Goal: Find specific page/section: Find specific page/section

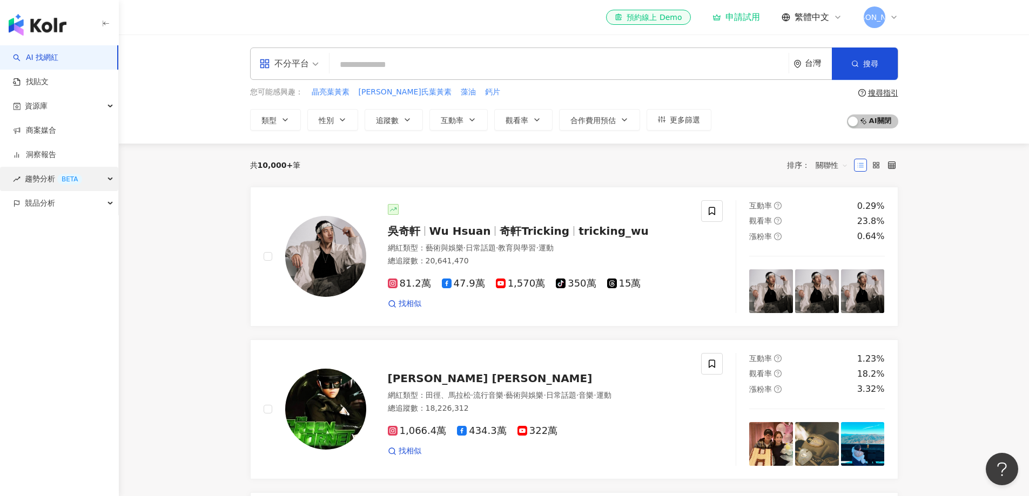
click at [60, 183] on div "BETA" at bounding box center [69, 179] width 25 height 11
click at [56, 151] on link "洞察報告" at bounding box center [34, 155] width 43 height 11
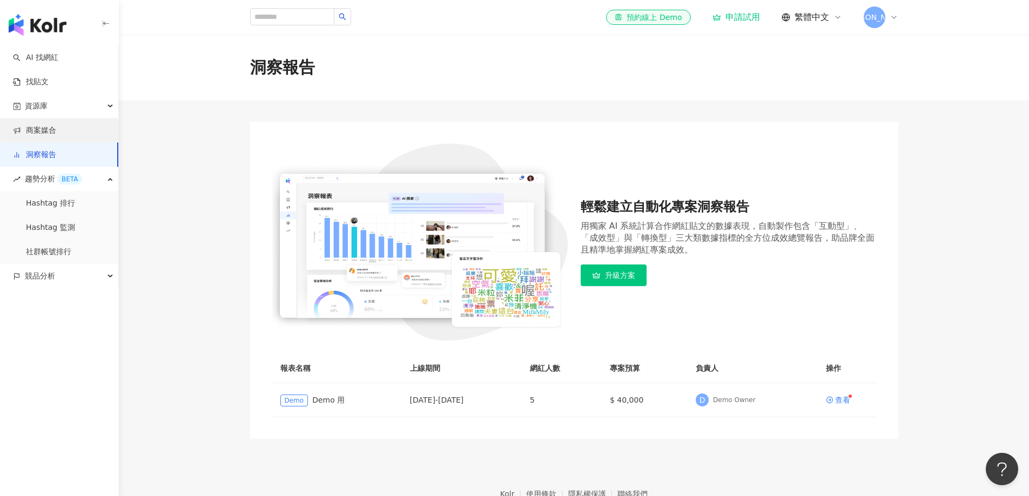
click at [56, 125] on link "商案媒合" at bounding box center [34, 130] width 43 height 11
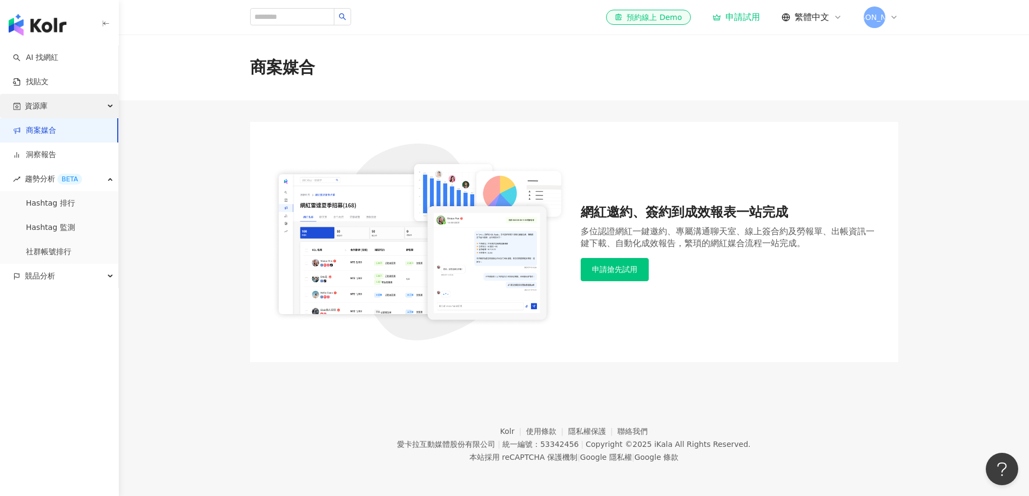
click at [63, 100] on div "資源庫" at bounding box center [59, 106] width 118 height 24
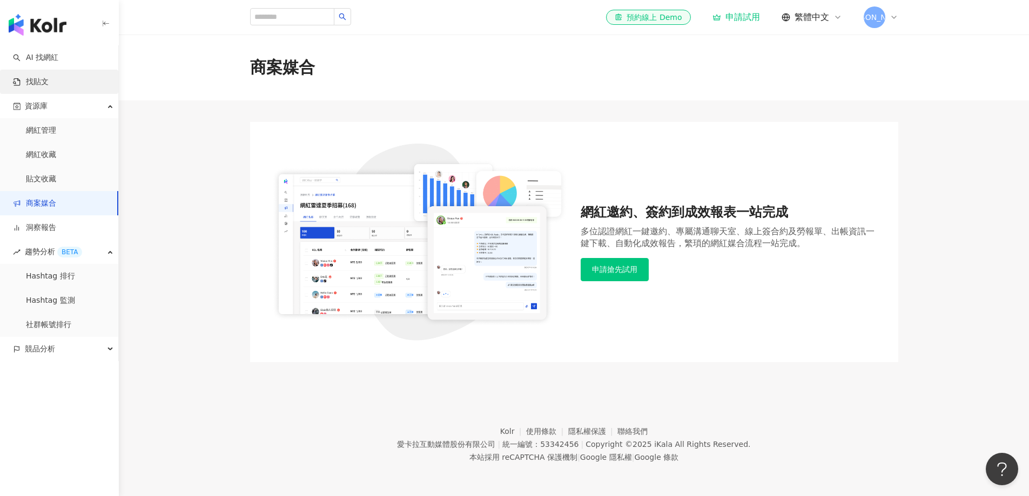
click at [49, 88] on link "找貼文" at bounding box center [31, 82] width 36 height 11
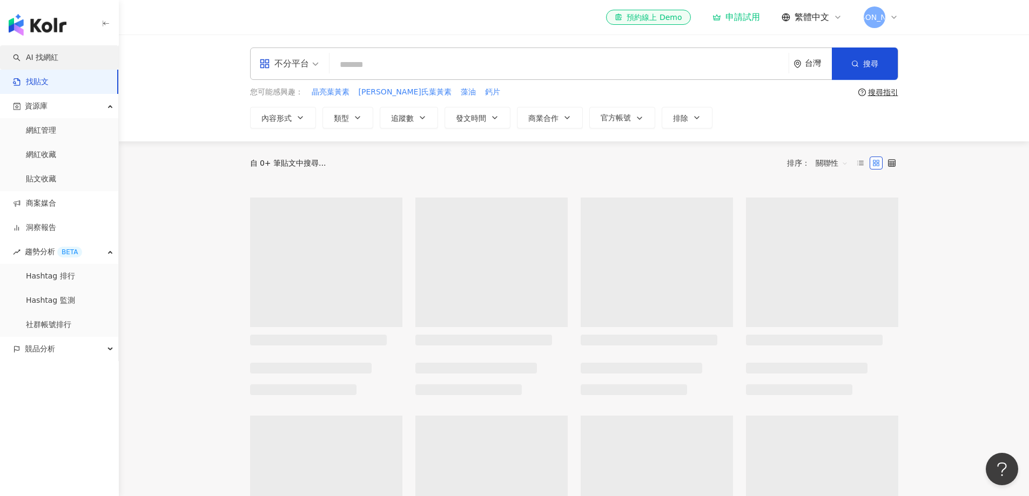
click at [58, 52] on link "AI 找網紅" at bounding box center [35, 57] width 45 height 11
